Goal: Information Seeking & Learning: Learn about a topic

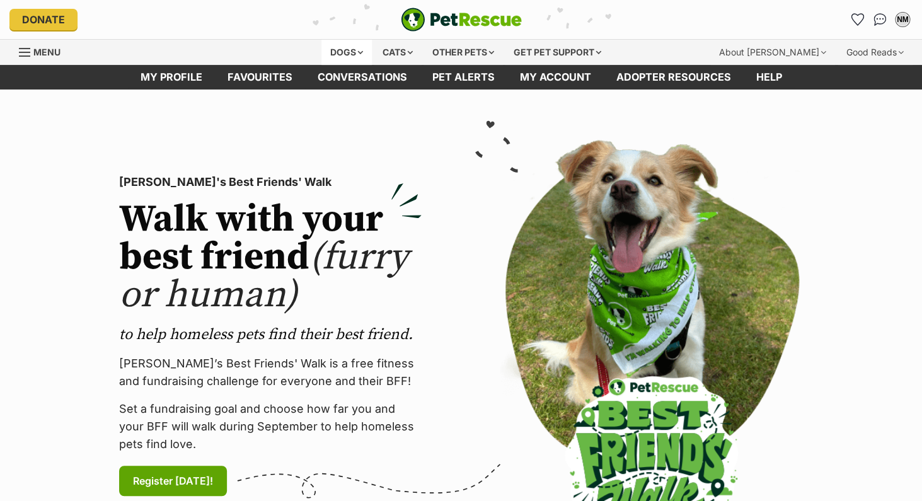
click at [343, 53] on div "Dogs" at bounding box center [346, 52] width 50 height 25
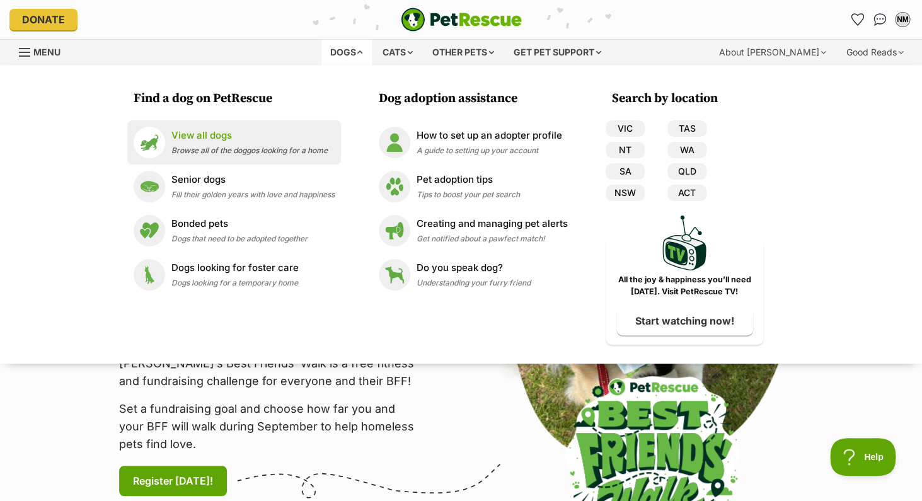
click at [214, 143] on div "View all dogs Browse all of the doggos looking for a home" at bounding box center [249, 142] width 156 height 27
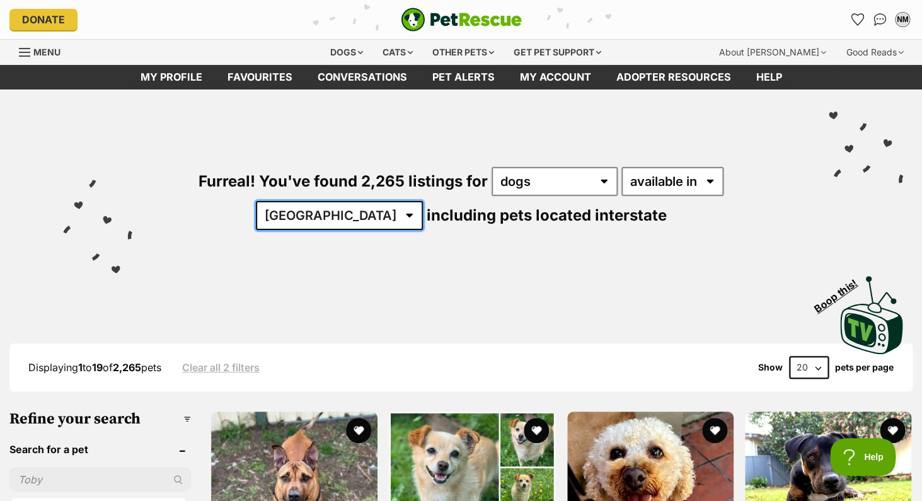
select select "VIC"
click option "VIC" at bounding box center [0, 0] width 0 height 0
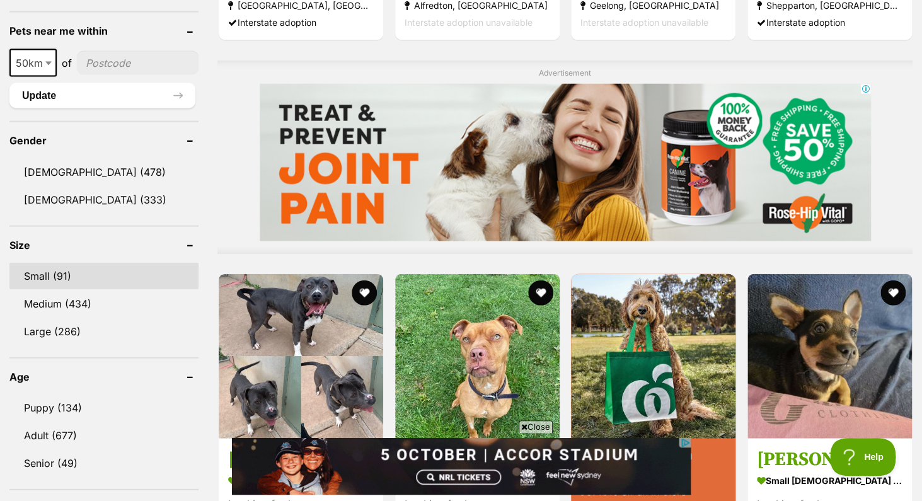
click at [49, 274] on link "Small (91)" at bounding box center [103, 276] width 189 height 26
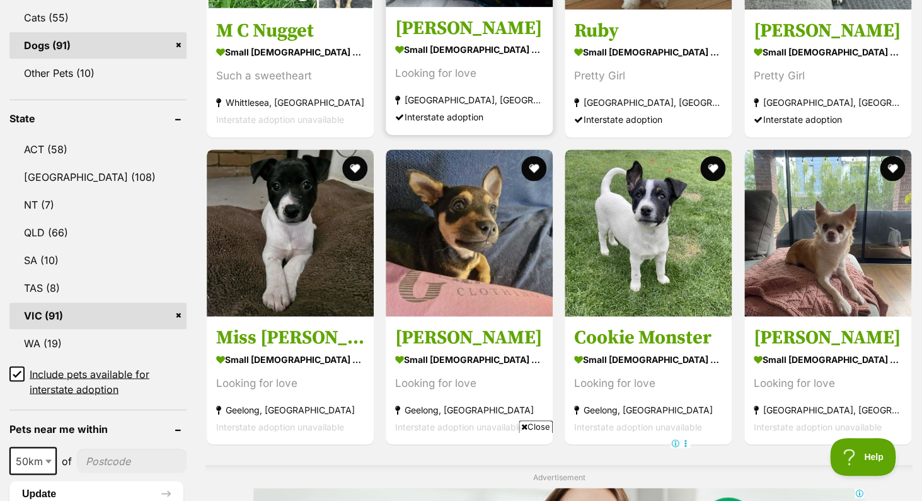
scroll to position [570, 0]
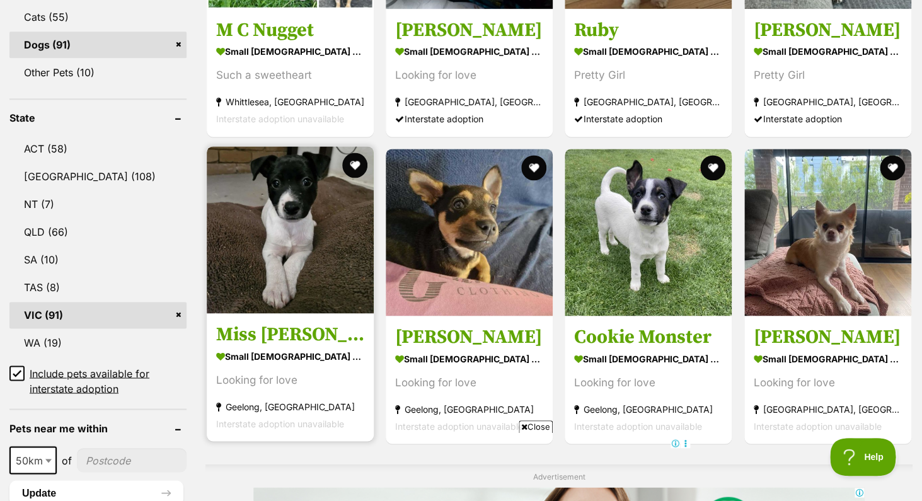
click at [292, 207] on img at bounding box center [290, 229] width 167 height 167
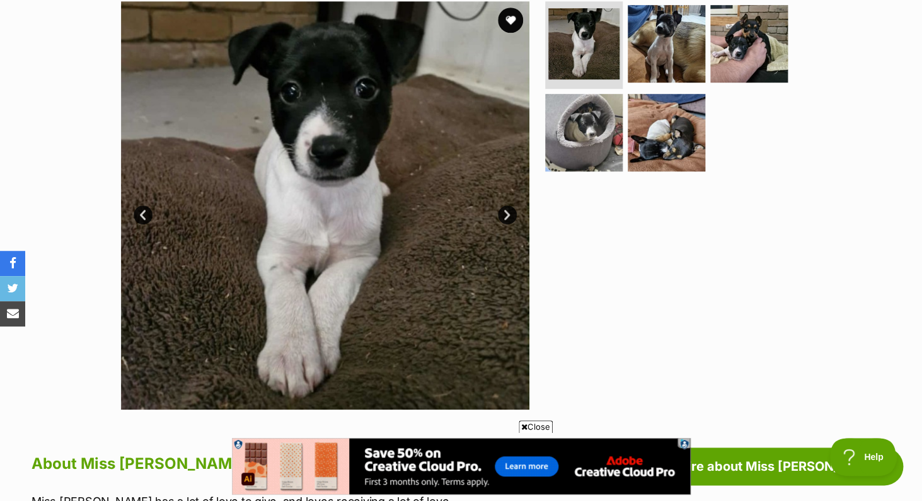
scroll to position [187, 0]
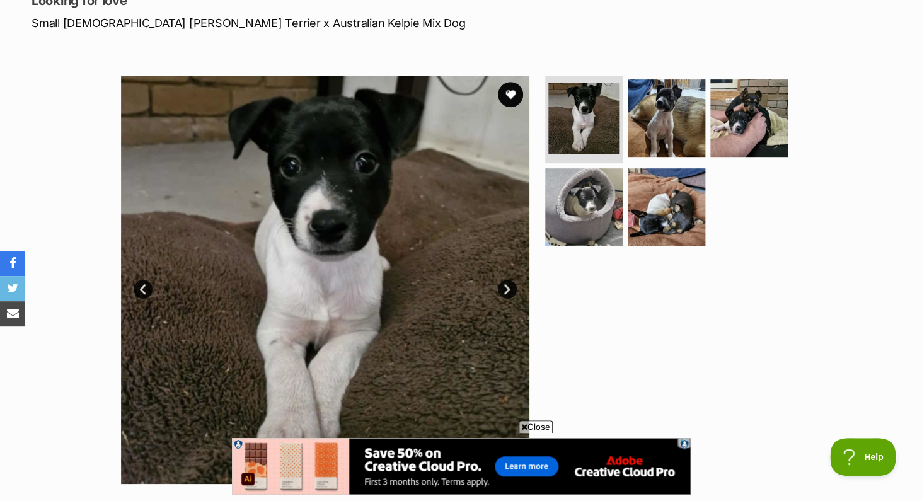
click at [507, 285] on link "Next" at bounding box center [507, 289] width 19 height 19
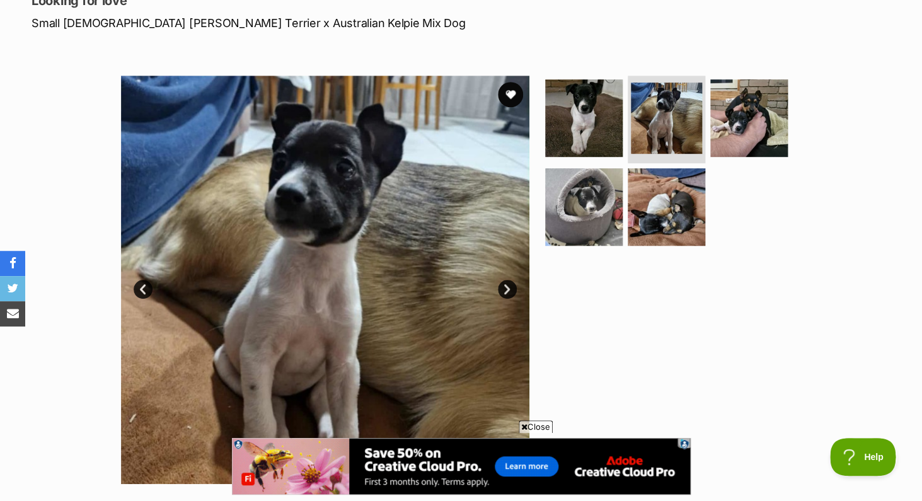
click at [507, 285] on link "Next" at bounding box center [507, 289] width 19 height 19
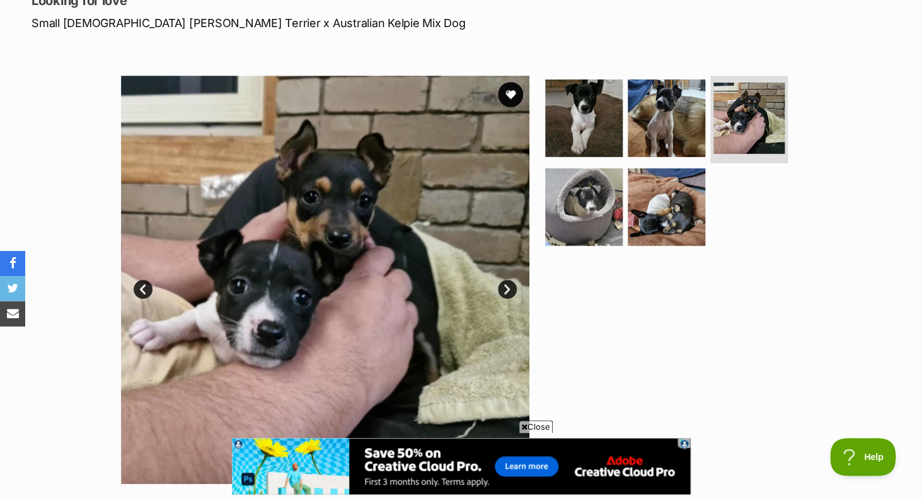
click at [507, 285] on link "Next" at bounding box center [507, 289] width 19 height 19
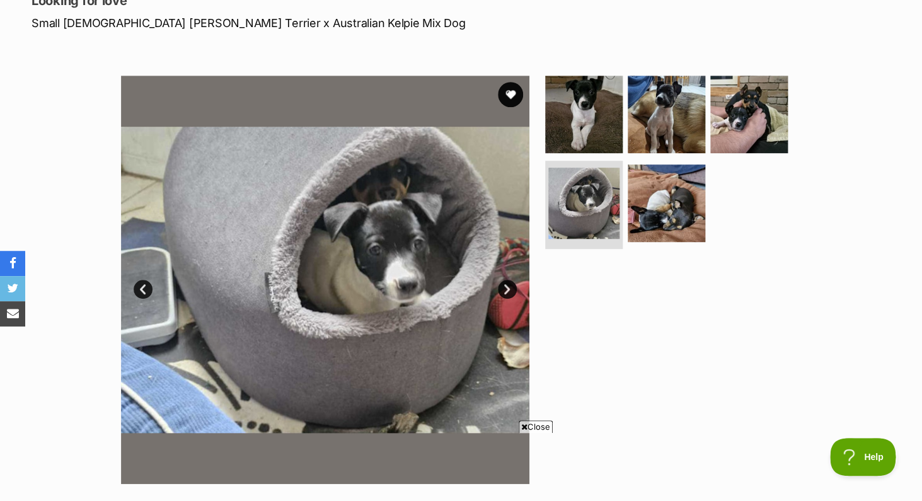
click at [507, 285] on link "Next" at bounding box center [507, 289] width 19 height 19
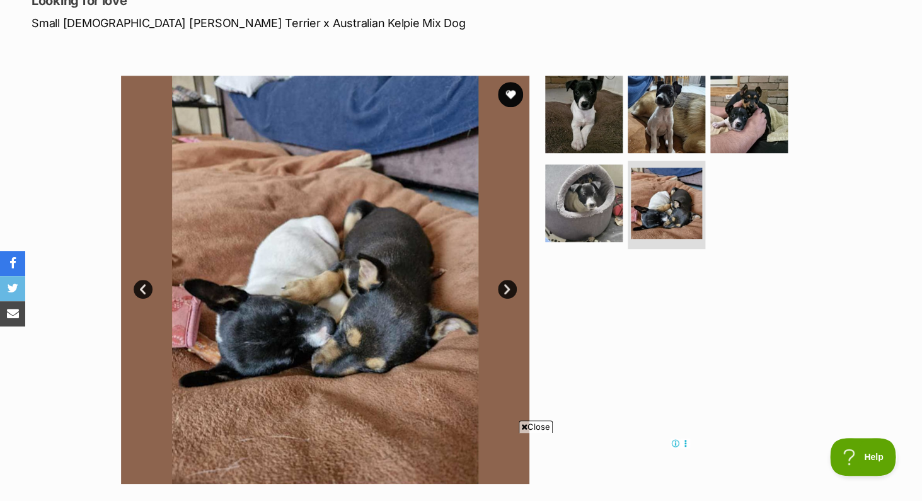
scroll to position [0, 0]
click at [507, 285] on link "Next" at bounding box center [507, 289] width 19 height 19
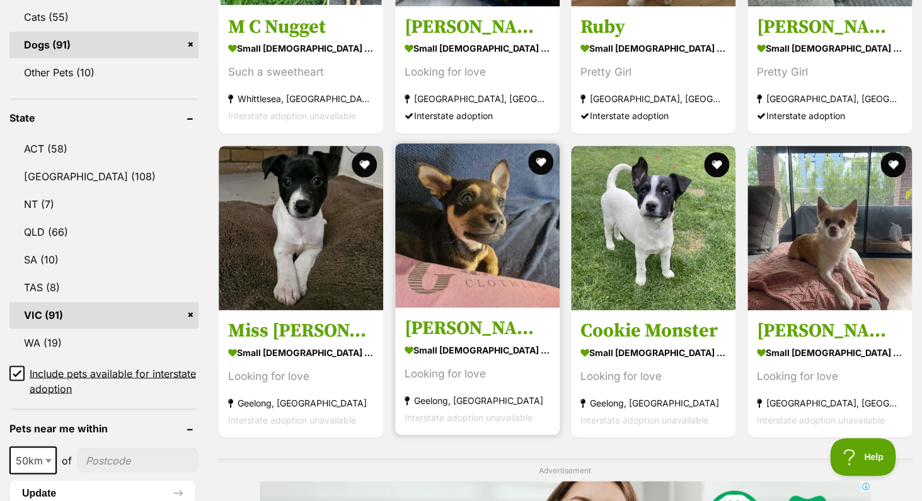
click at [473, 217] on img at bounding box center [477, 225] width 165 height 165
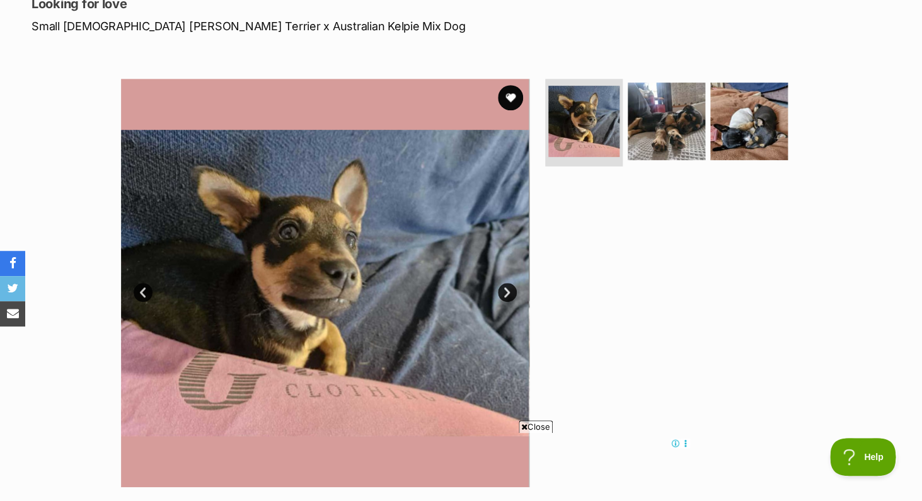
scroll to position [170, 0]
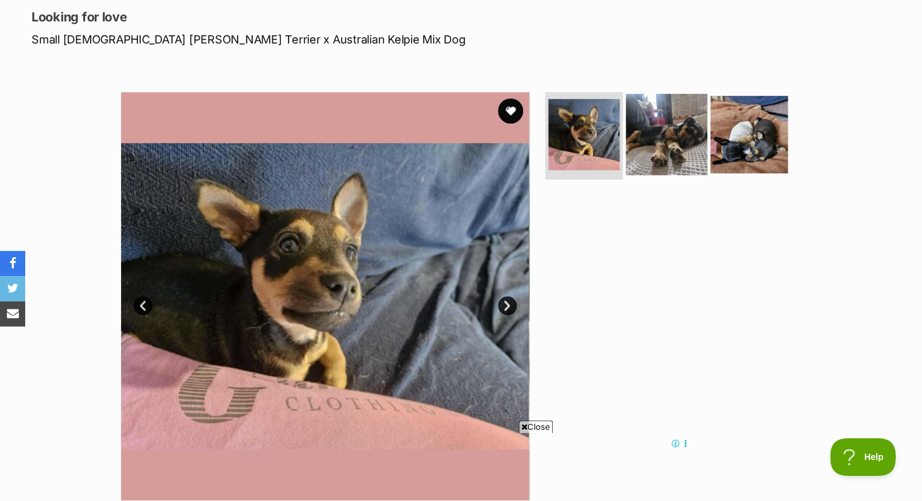
click at [670, 137] on img at bounding box center [666, 133] width 81 height 81
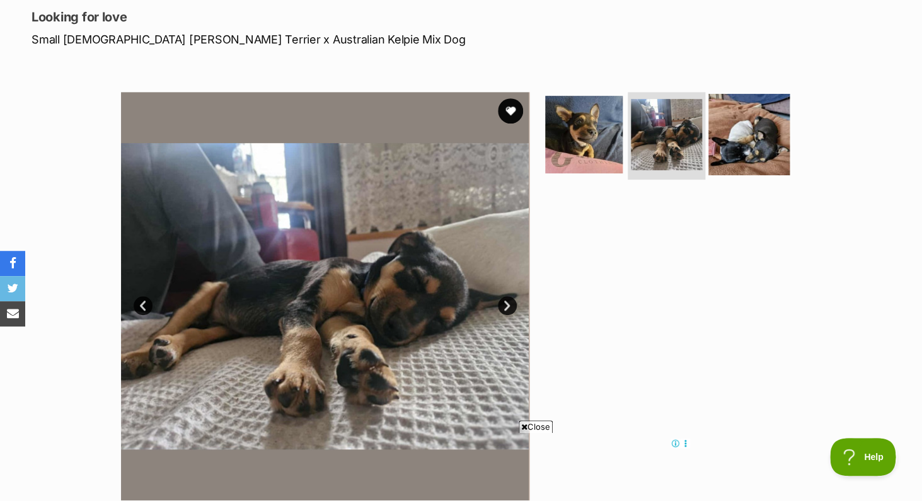
click at [739, 136] on img at bounding box center [748, 133] width 81 height 81
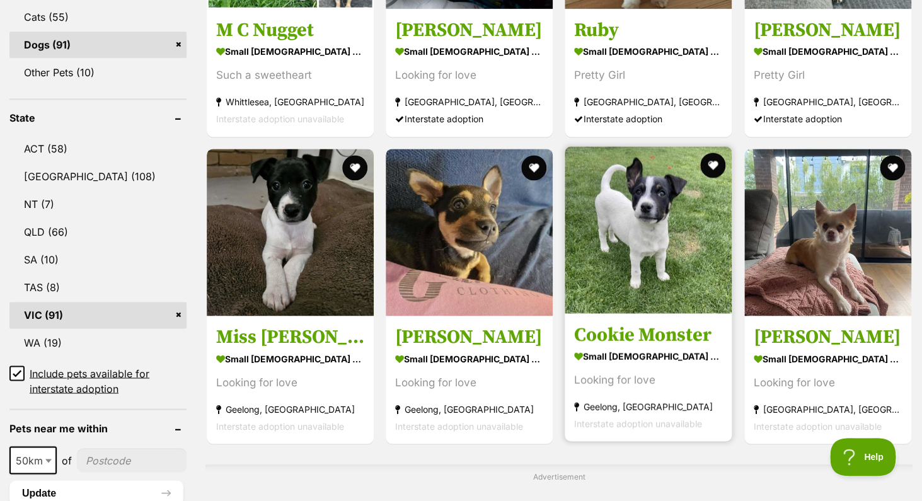
click at [643, 231] on img at bounding box center [648, 229] width 167 height 167
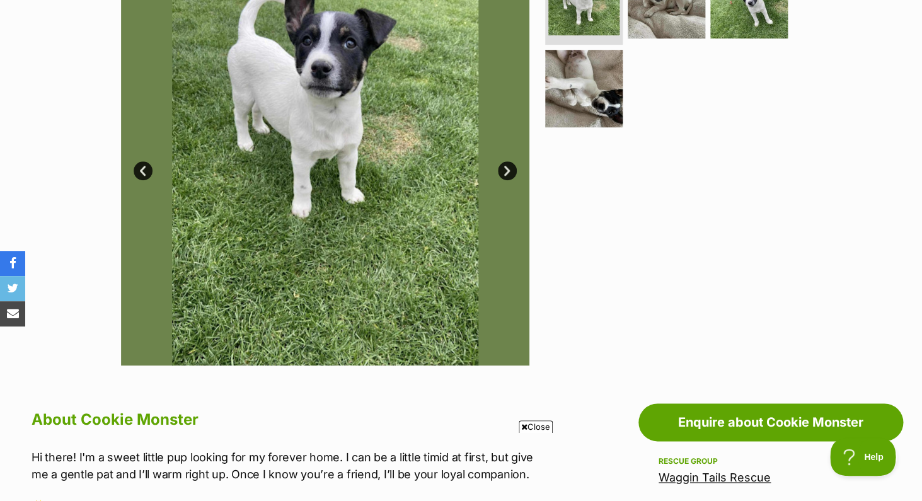
scroll to position [225, 0]
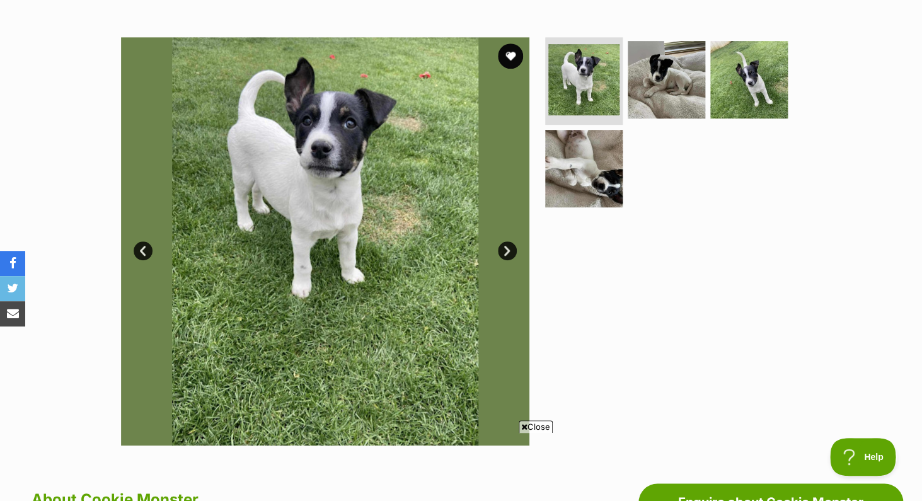
click at [507, 251] on link "Next" at bounding box center [507, 250] width 19 height 19
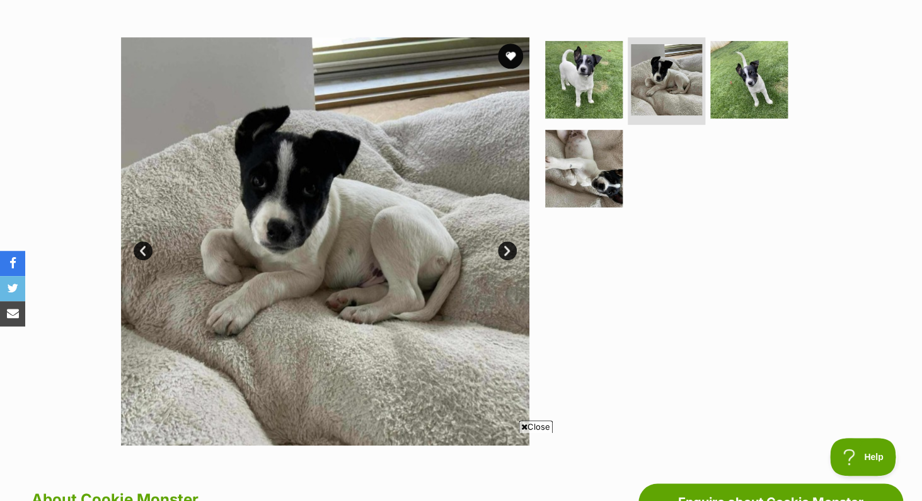
click at [507, 251] on link "Next" at bounding box center [507, 250] width 19 height 19
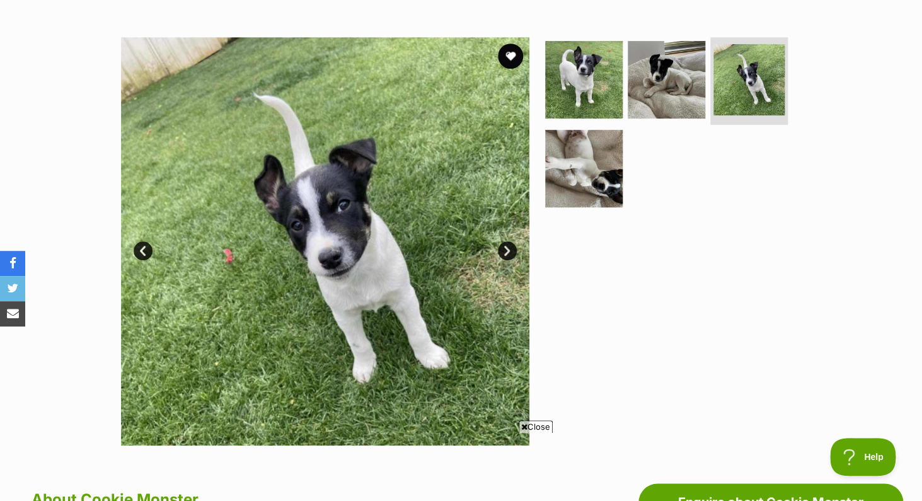
click at [507, 251] on link "Next" at bounding box center [507, 250] width 19 height 19
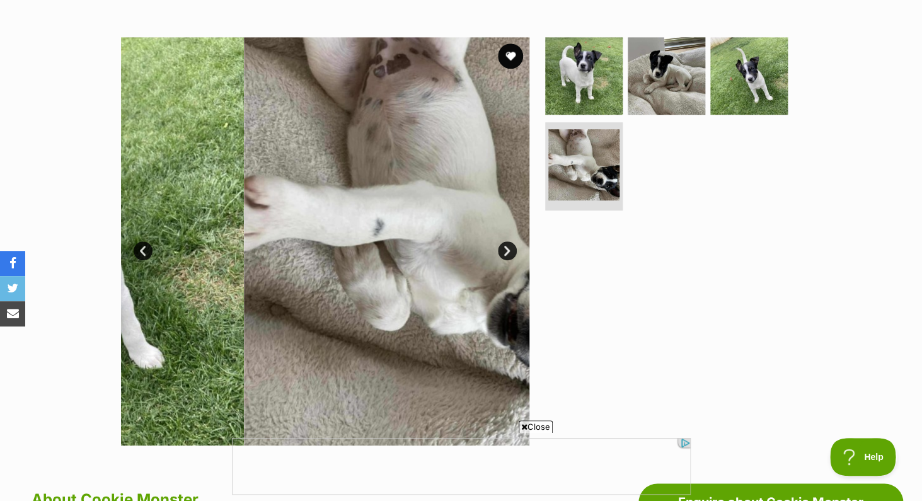
scroll to position [0, 0]
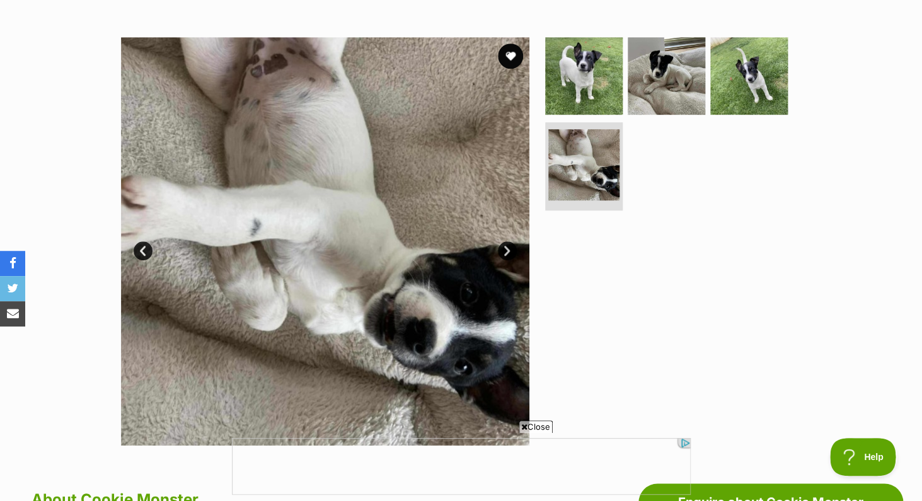
click at [507, 251] on link "Next" at bounding box center [507, 250] width 19 height 19
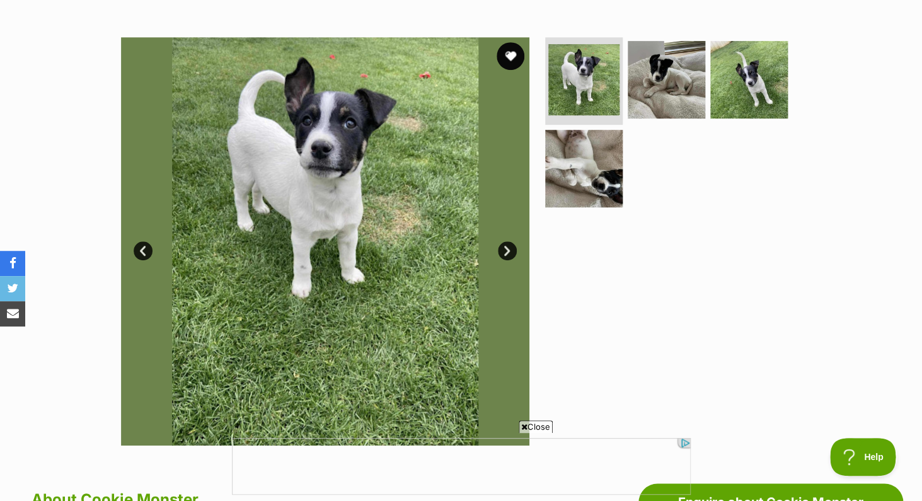
click at [511, 55] on button "favourite" at bounding box center [511, 56] width 28 height 28
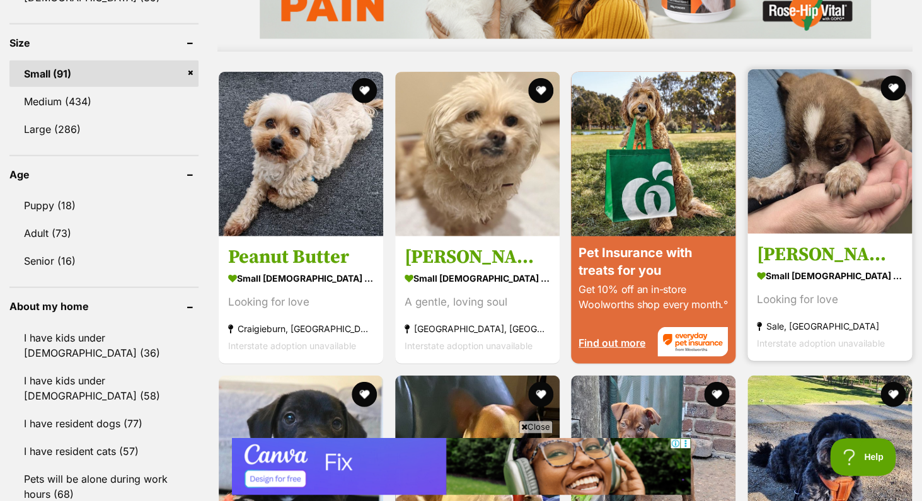
click at [797, 164] on img at bounding box center [830, 151] width 165 height 165
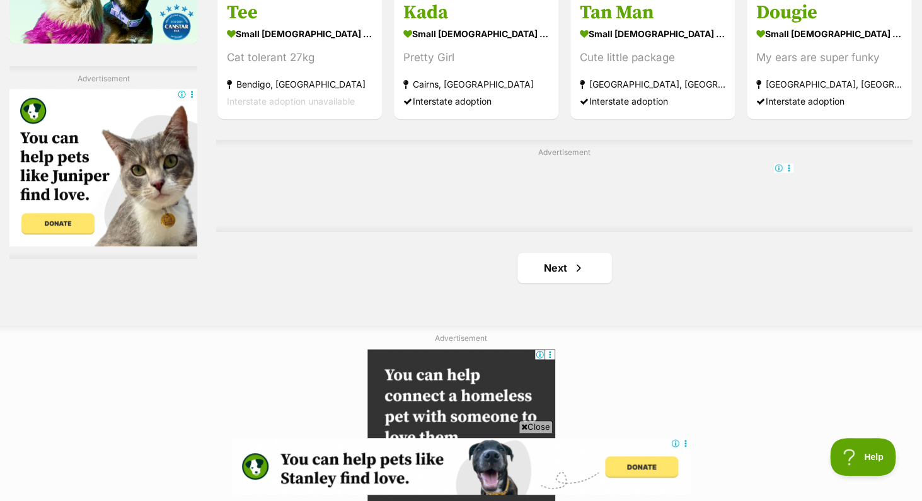
scroll to position [2155, 0]
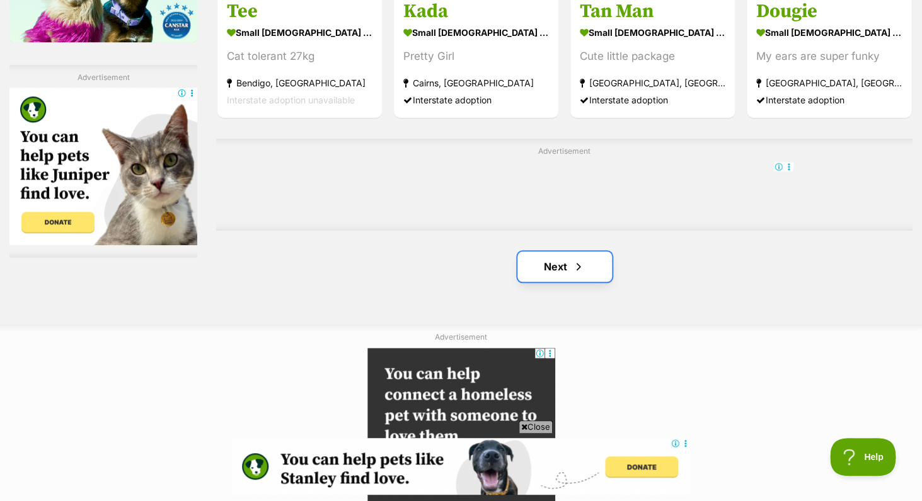
click at [556, 274] on link "Next" at bounding box center [564, 266] width 95 height 30
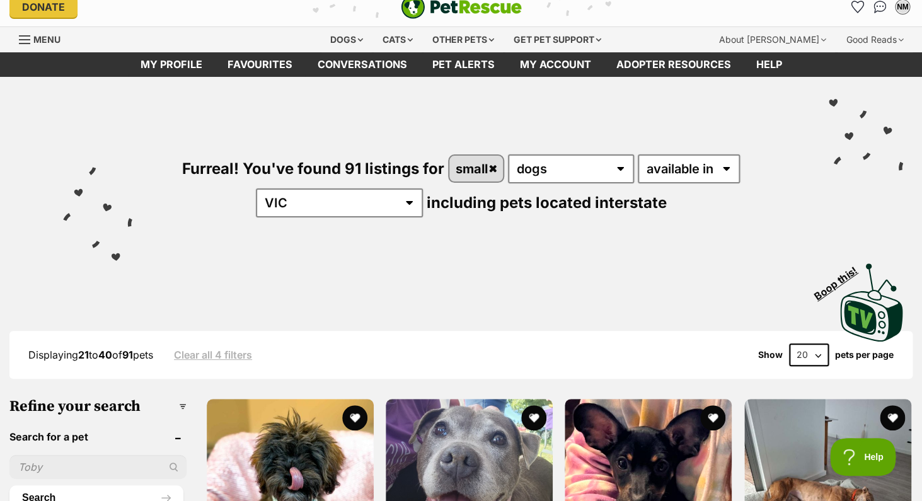
select select "60"
click option "60" at bounding box center [0, 0] width 0 height 0
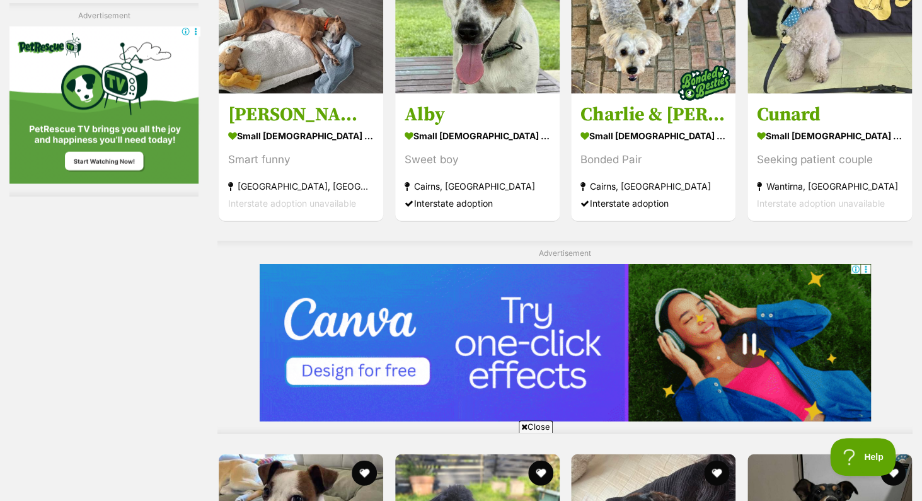
scroll to position [2880, 0]
